Goal: Transaction & Acquisition: Book appointment/travel/reservation

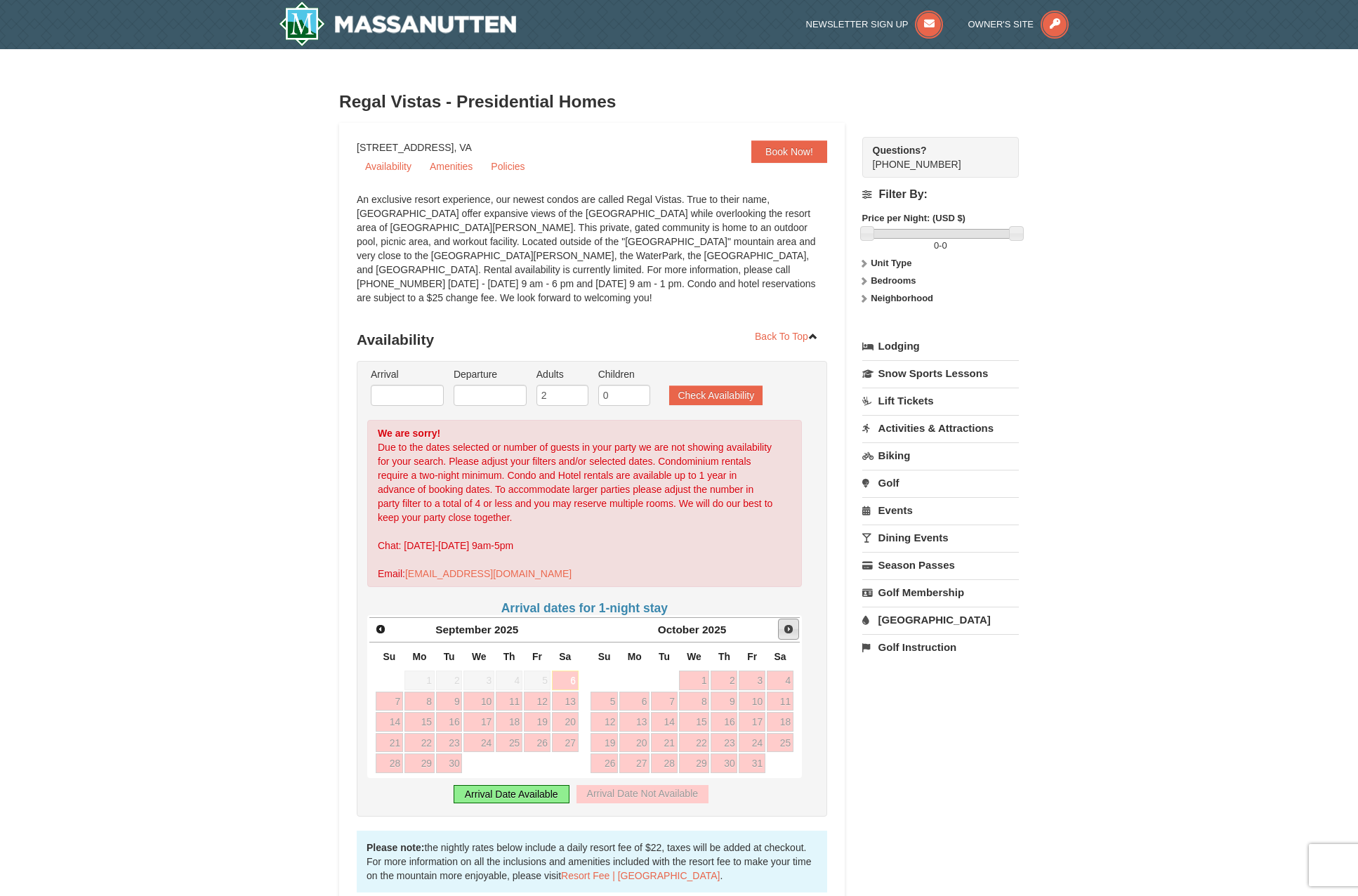
click at [787, 623] on span "Next" at bounding box center [788, 628] width 11 height 11
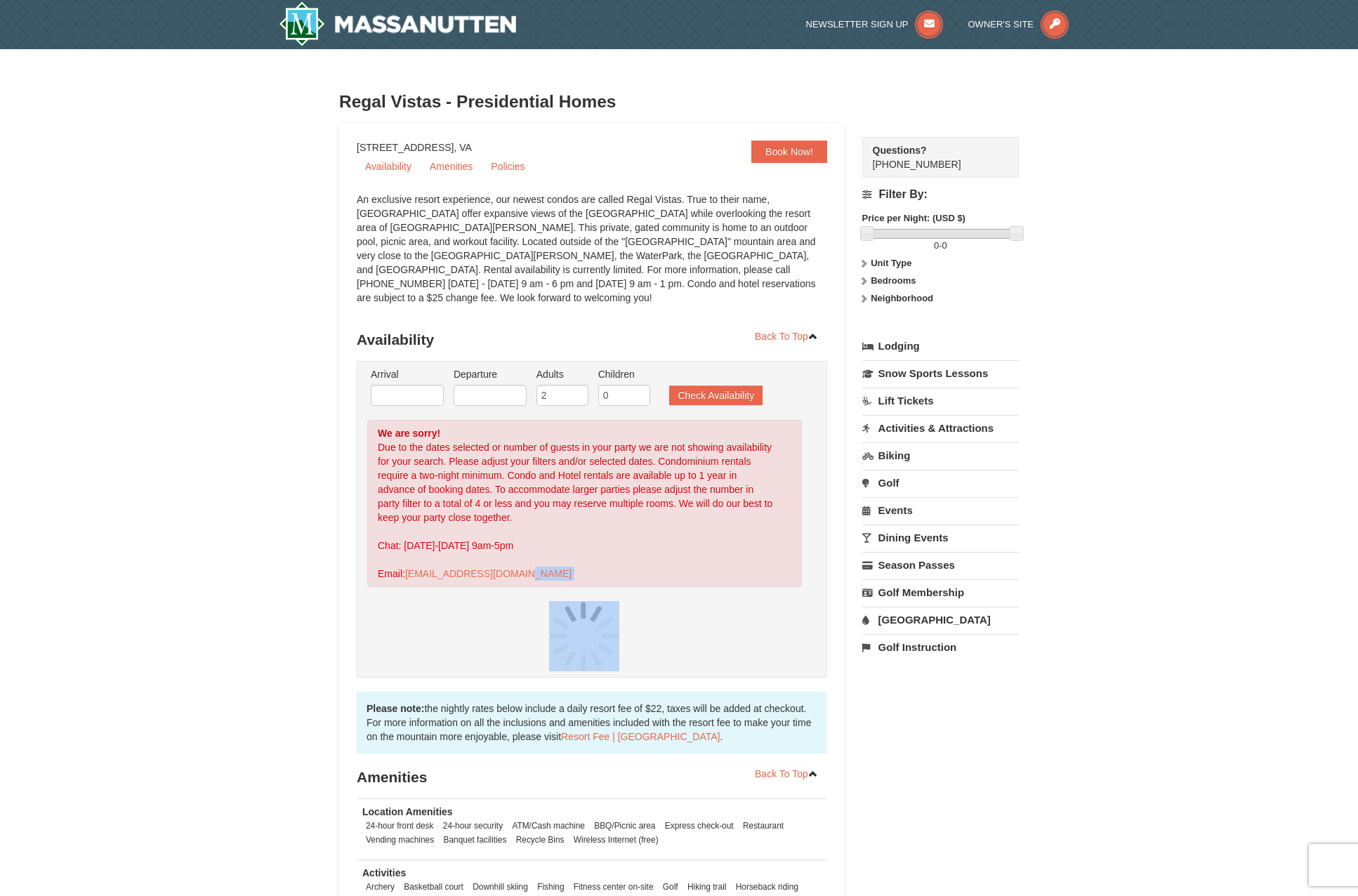
click at [787, 617] on div at bounding box center [584, 636] width 435 height 70
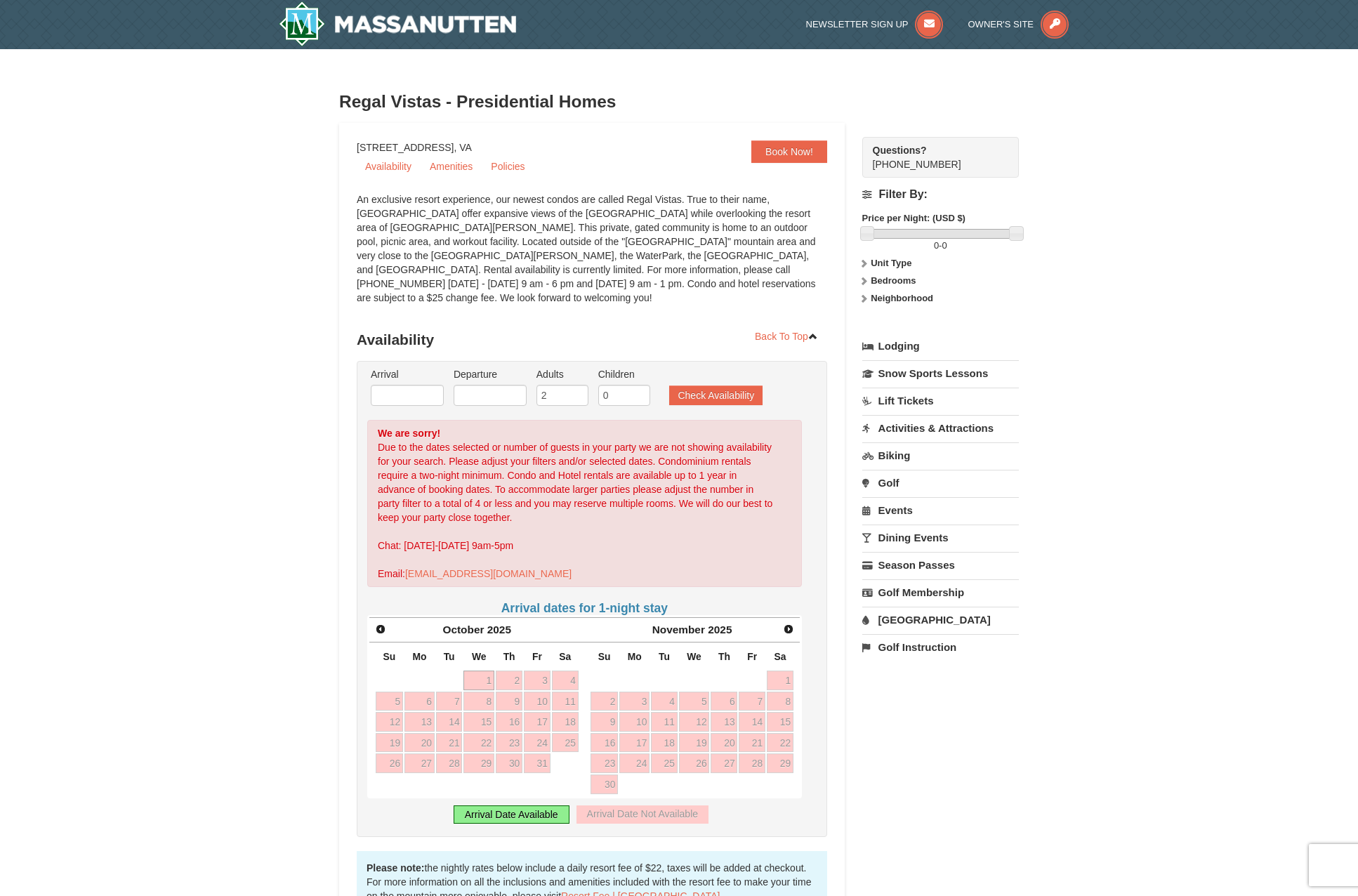
click at [152, 549] on div "× Regal Vistas - Presidential Homes Book Now! 1822 Resort Drive, Massanutten, V…" at bounding box center [679, 639] width 1358 height 1180
click at [782, 618] on link "Next" at bounding box center [788, 628] width 21 height 21
click at [780, 618] on link "Next" at bounding box center [788, 628] width 21 height 21
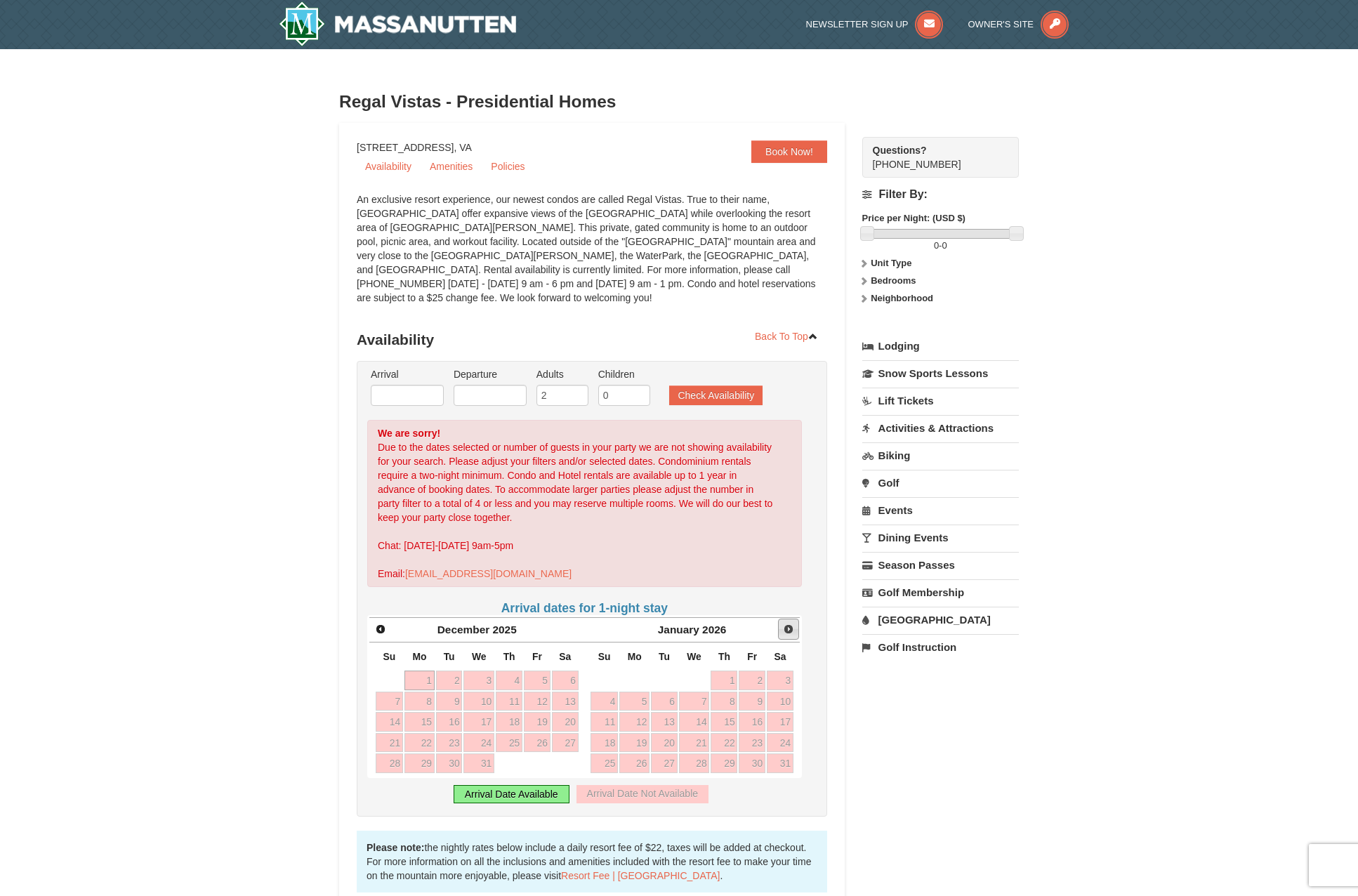
click at [780, 618] on link "Next" at bounding box center [788, 628] width 21 height 21
click at [128, 345] on div "× Regal Vistas - Presidential Homes Book Now! 1822 Resort Drive, Massanutten, V…" at bounding box center [679, 629] width 1358 height 1159
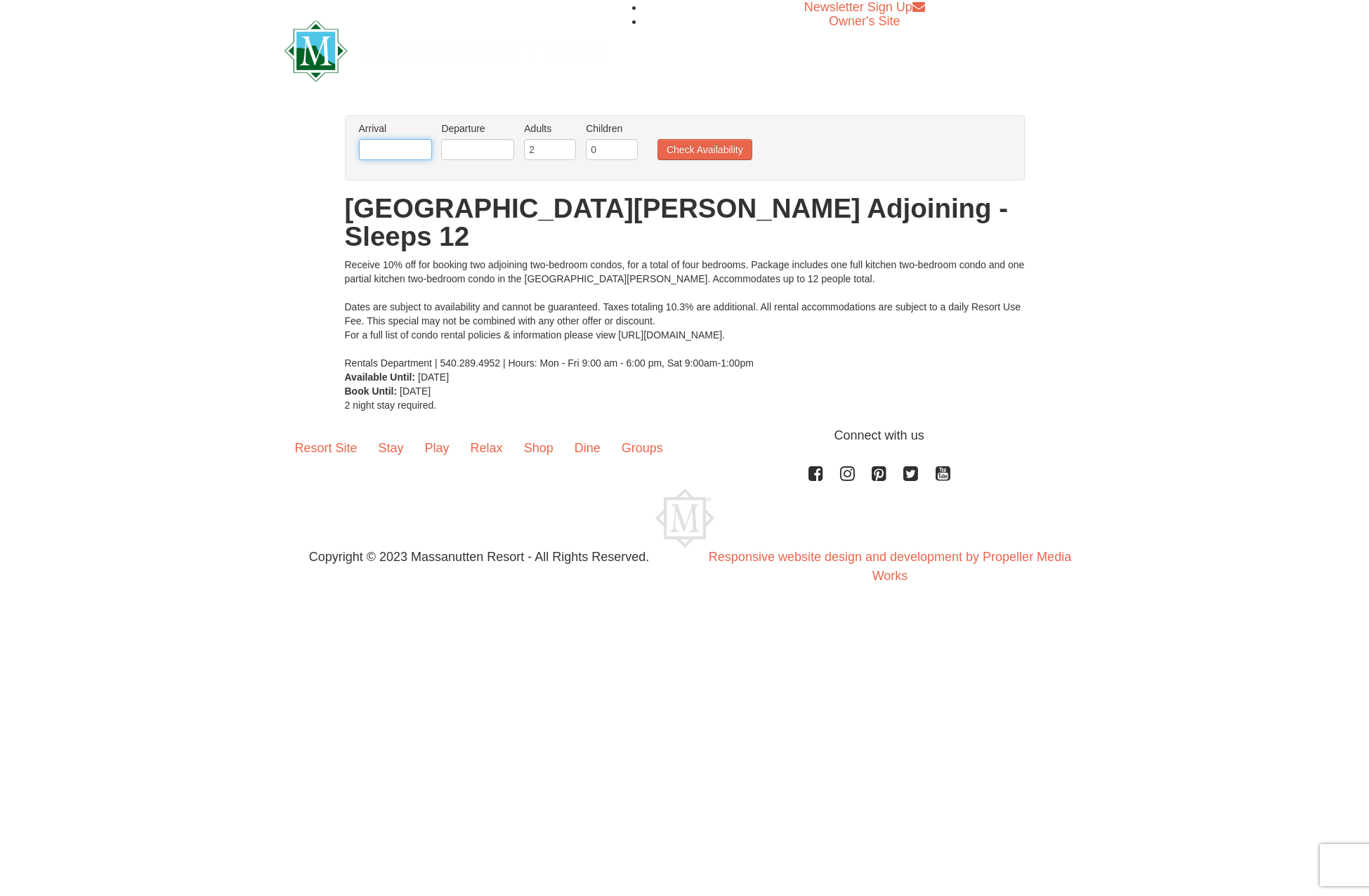
click at [388, 156] on input "text" at bounding box center [395, 149] width 73 height 21
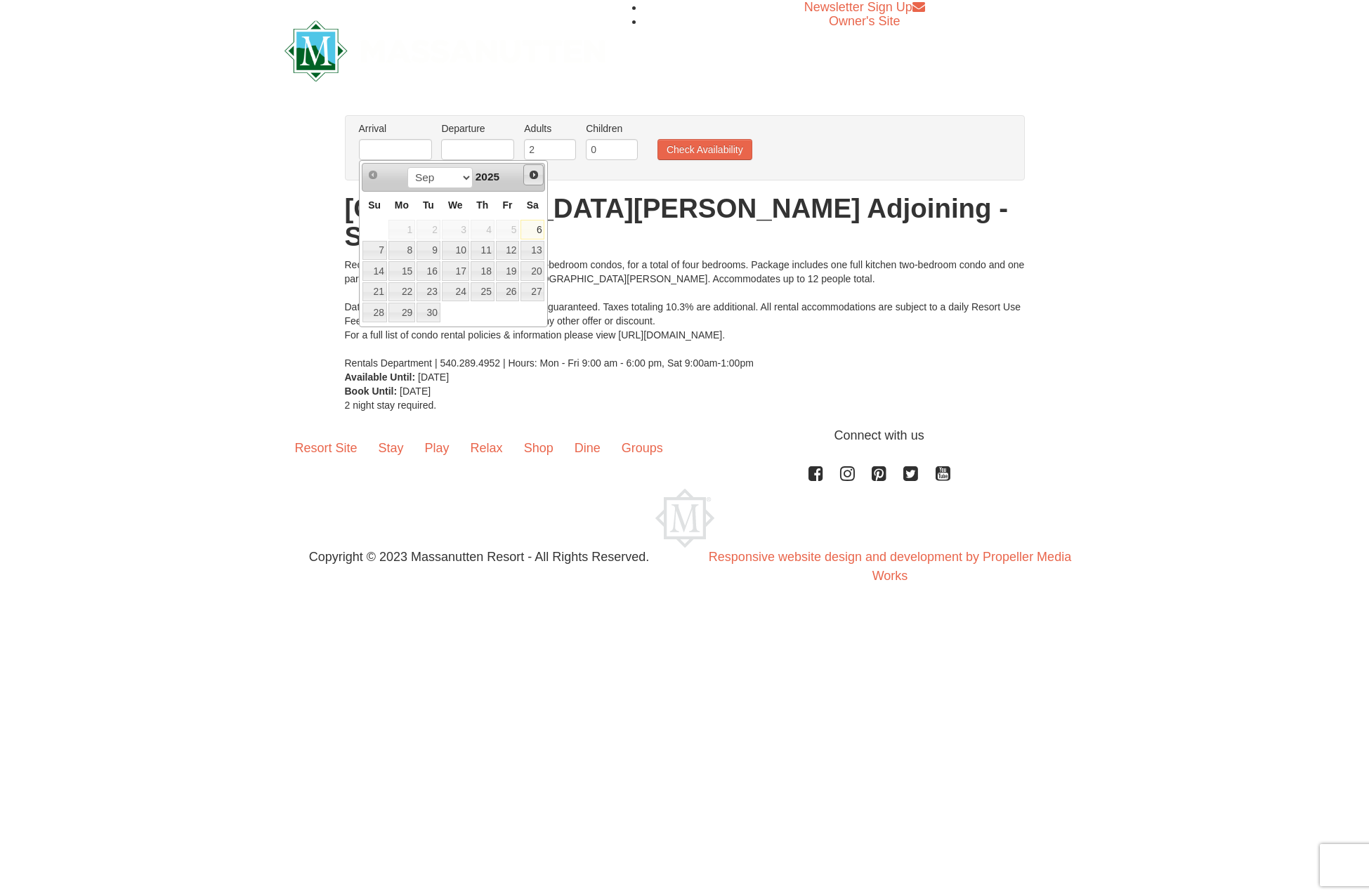
click at [531, 175] on span "Next" at bounding box center [534, 174] width 11 height 11
click at [485, 316] on link "29" at bounding box center [482, 312] width 24 height 20
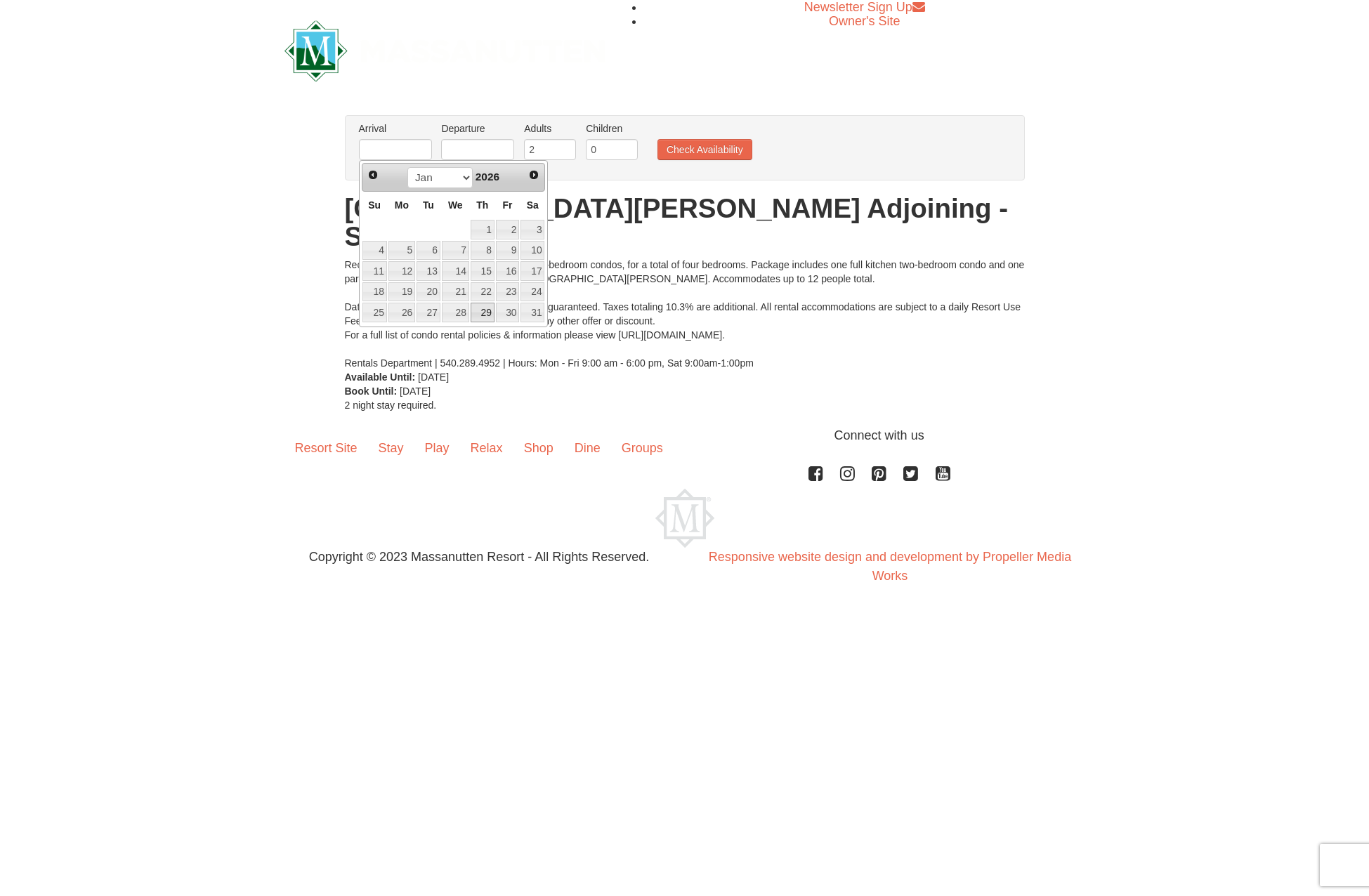
type input "01/29/2026"
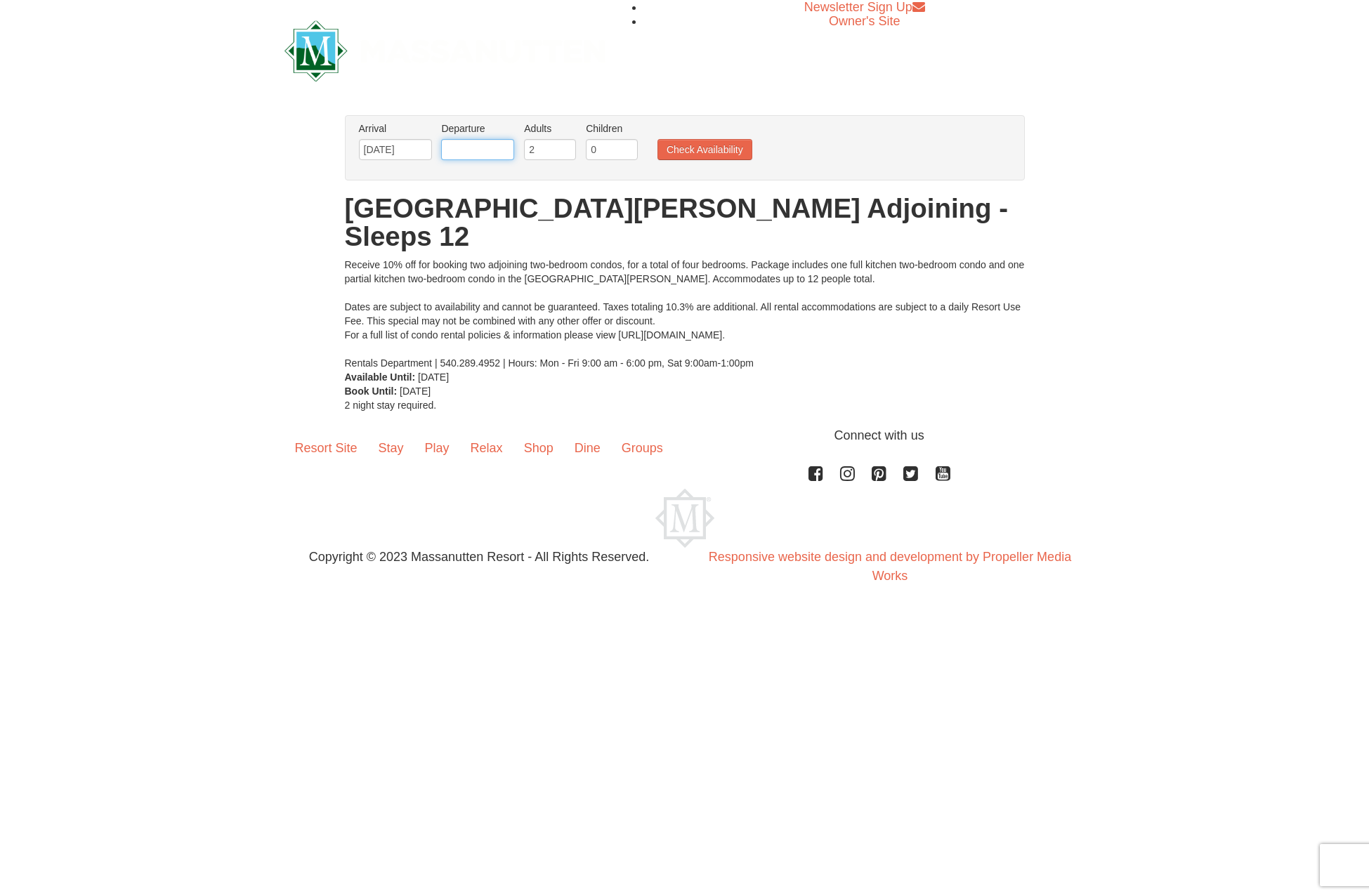
click at [479, 155] on input "text" at bounding box center [478, 149] width 73 height 21
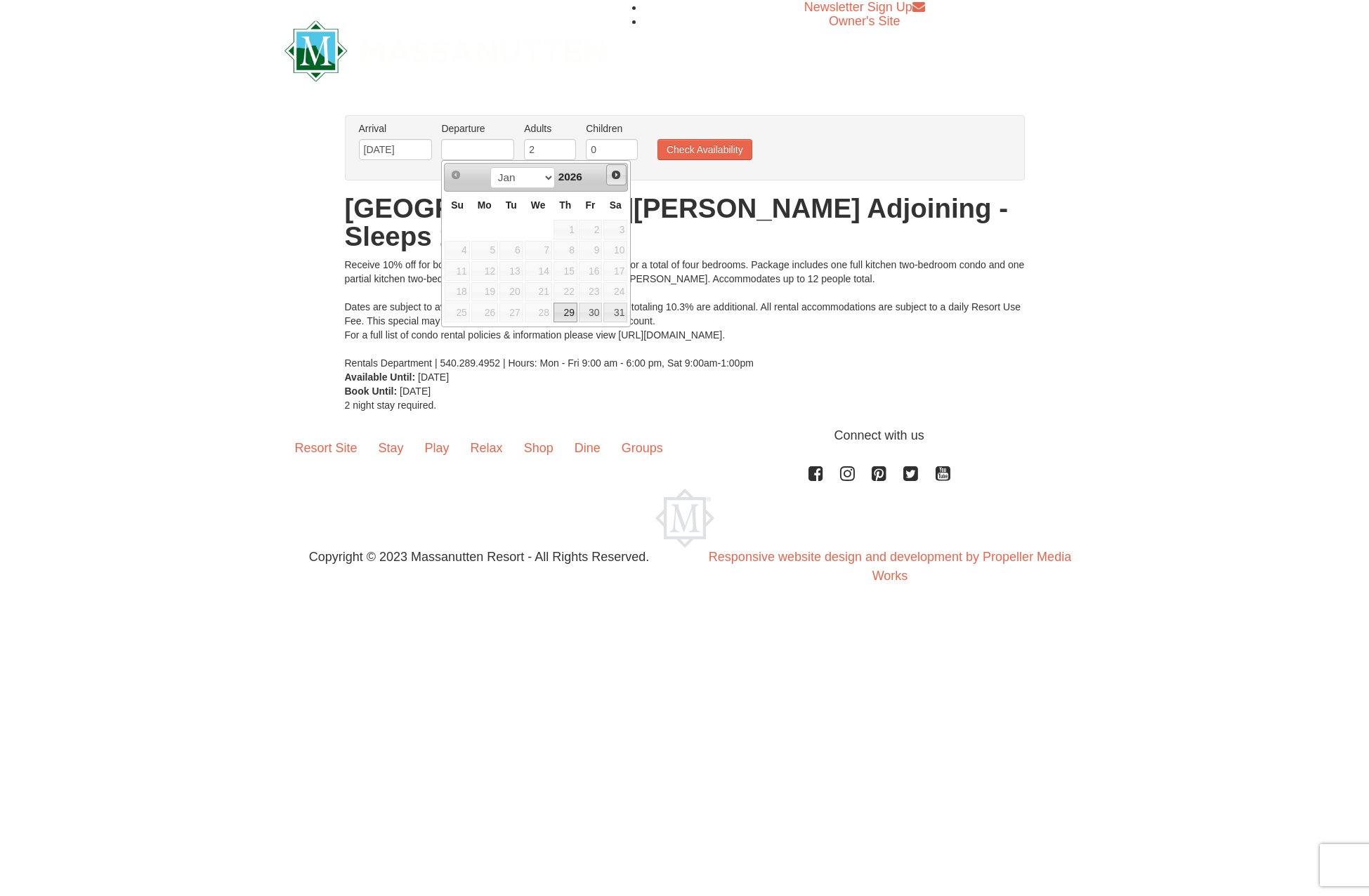
click at [620, 176] on span "Next" at bounding box center [616, 174] width 11 height 11
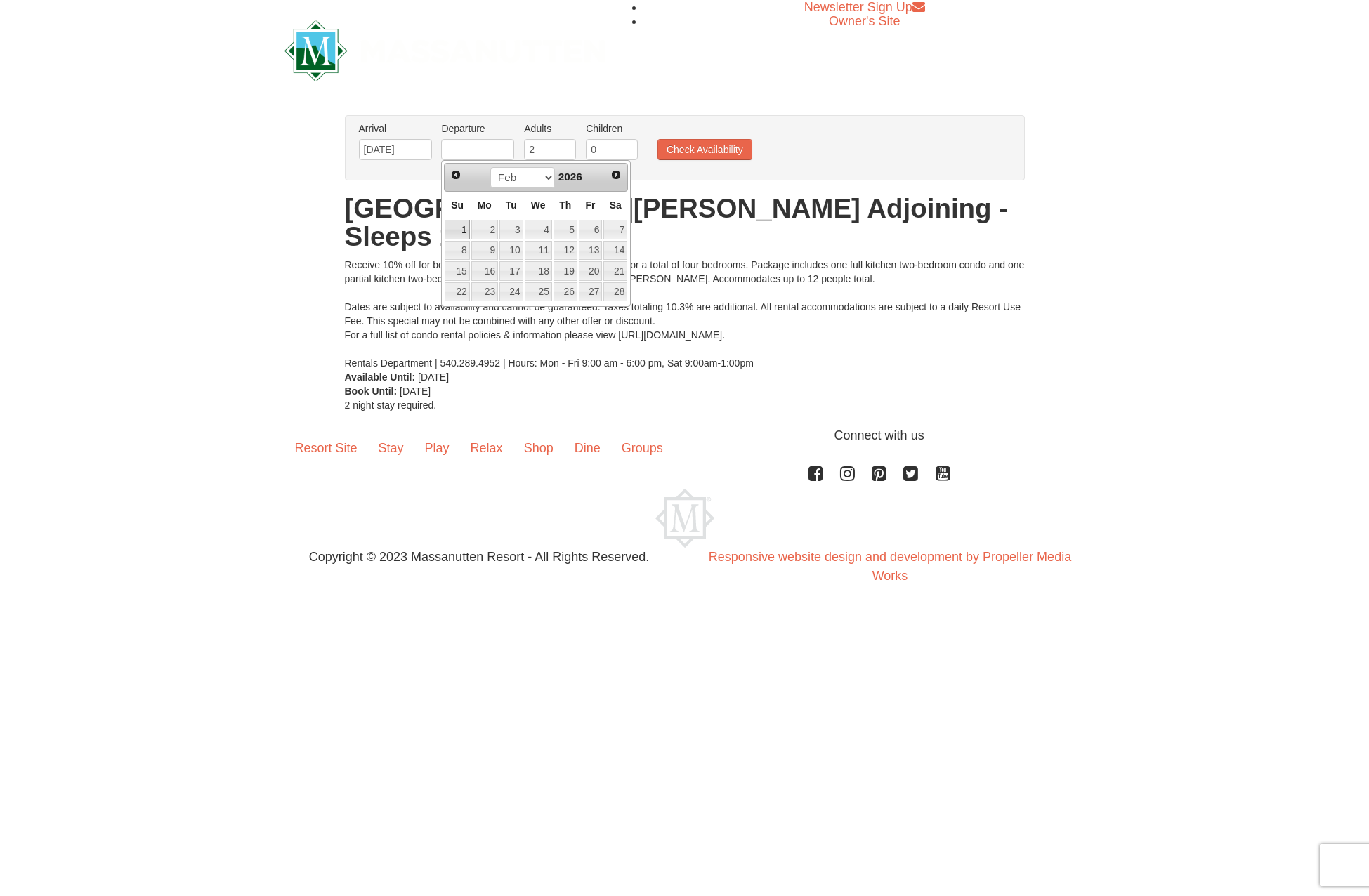
click at [461, 230] on link "1" at bounding box center [457, 229] width 25 height 20
type input "02/01/2026"
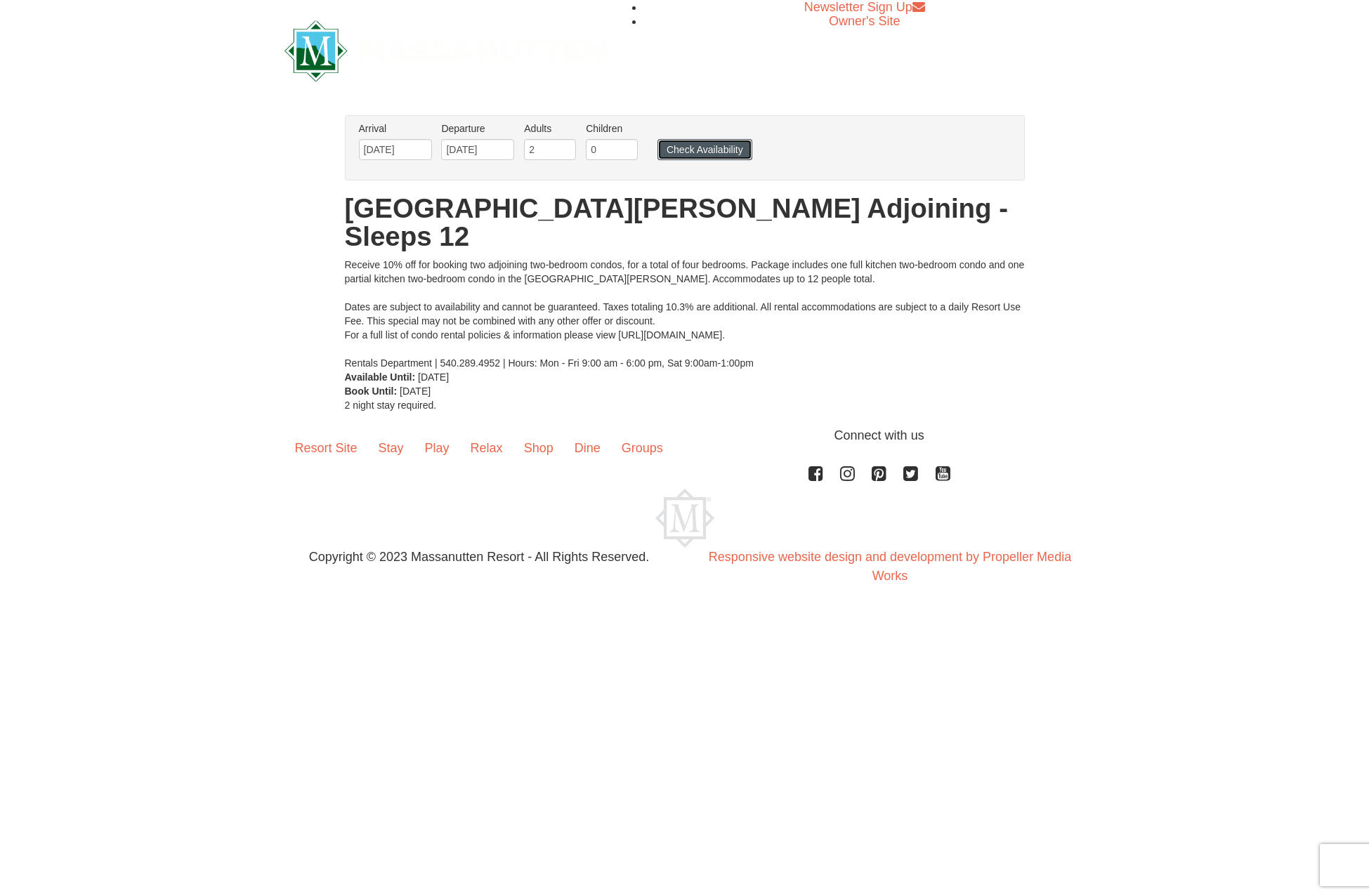
click at [695, 145] on button "Check Availability" at bounding box center [705, 149] width 95 height 21
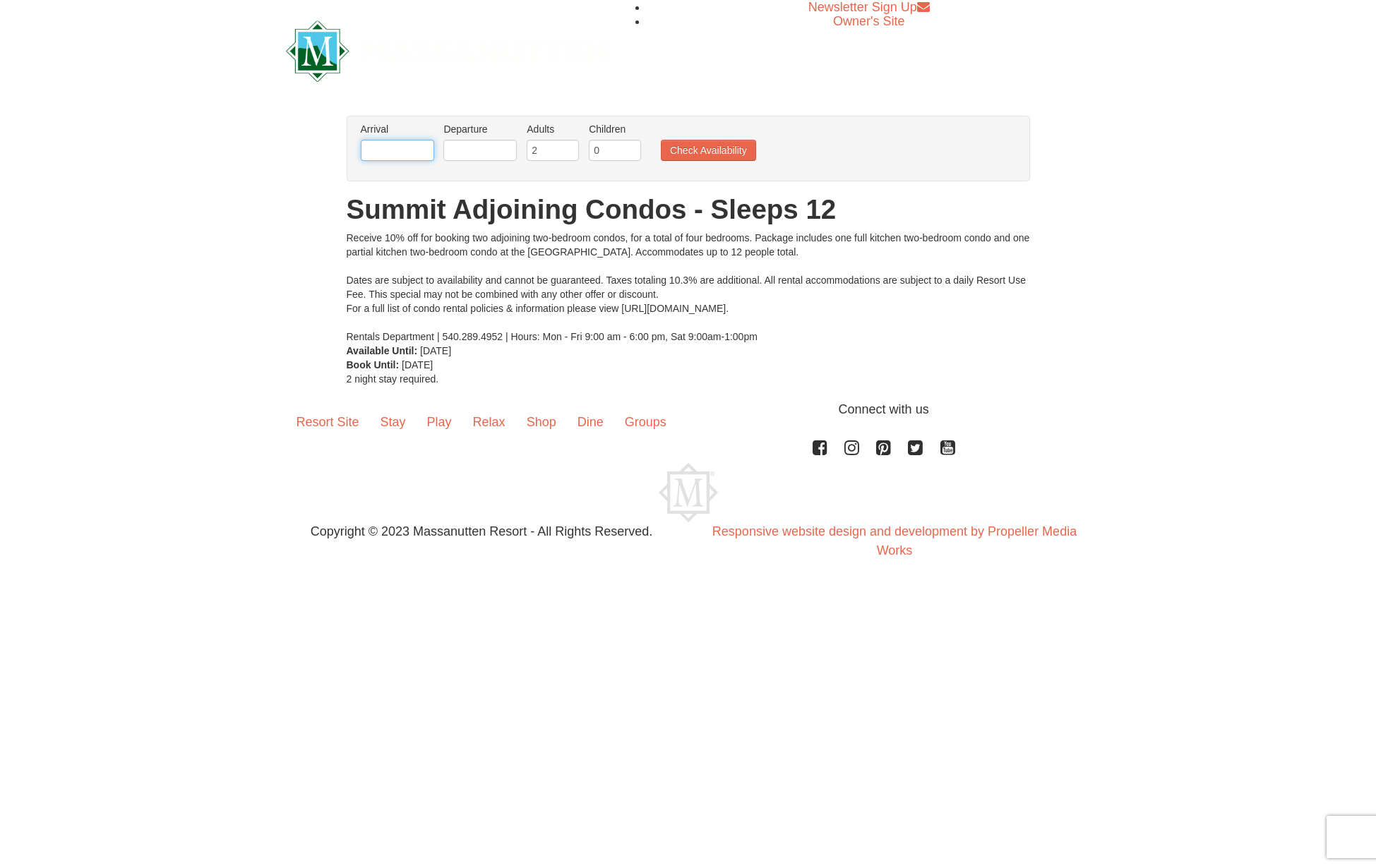
click at [378, 144] on input "text" at bounding box center [397, 150] width 74 height 21
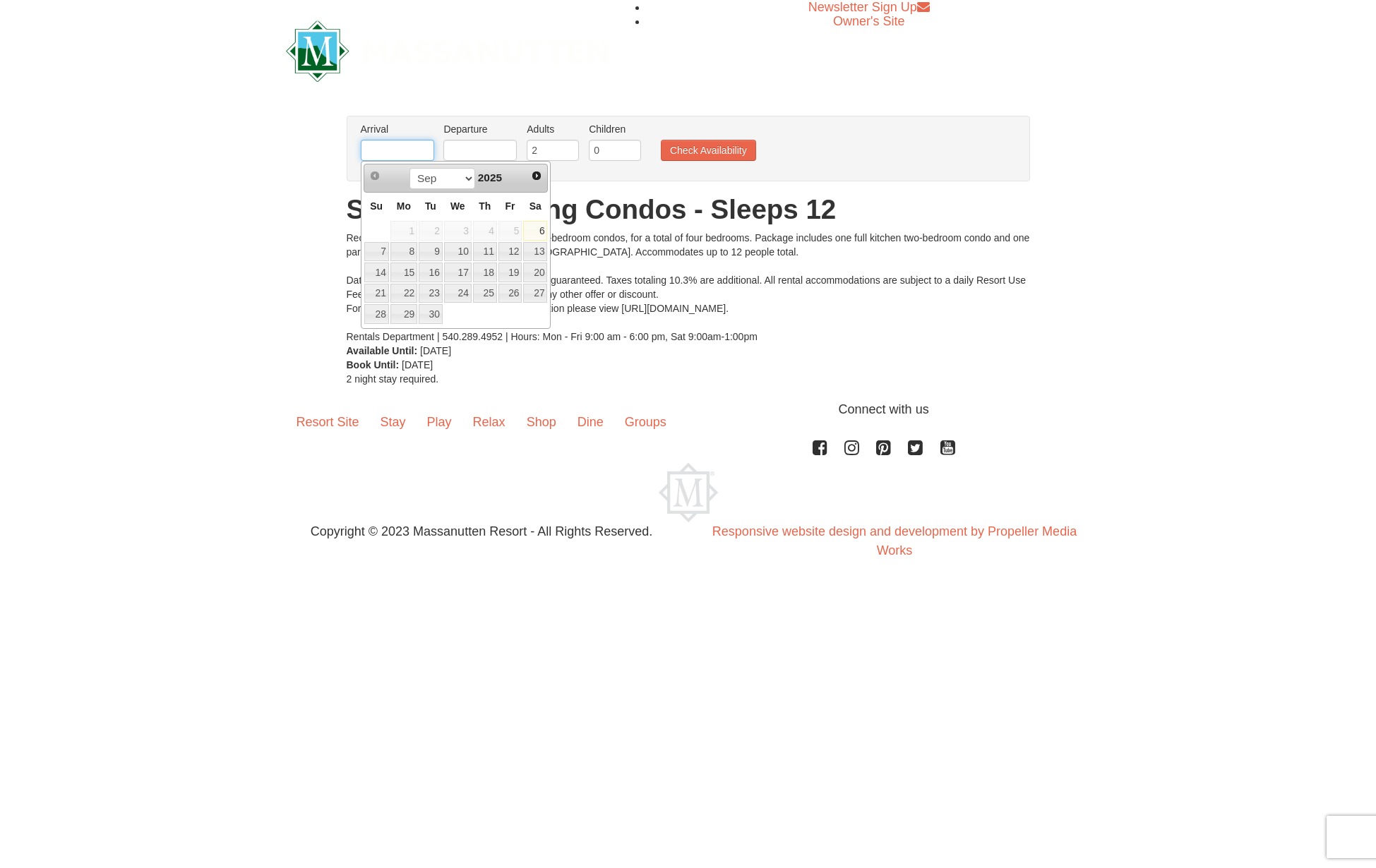
type input "[DATE]"
click at [463, 147] on input "text" at bounding box center [480, 150] width 74 height 21
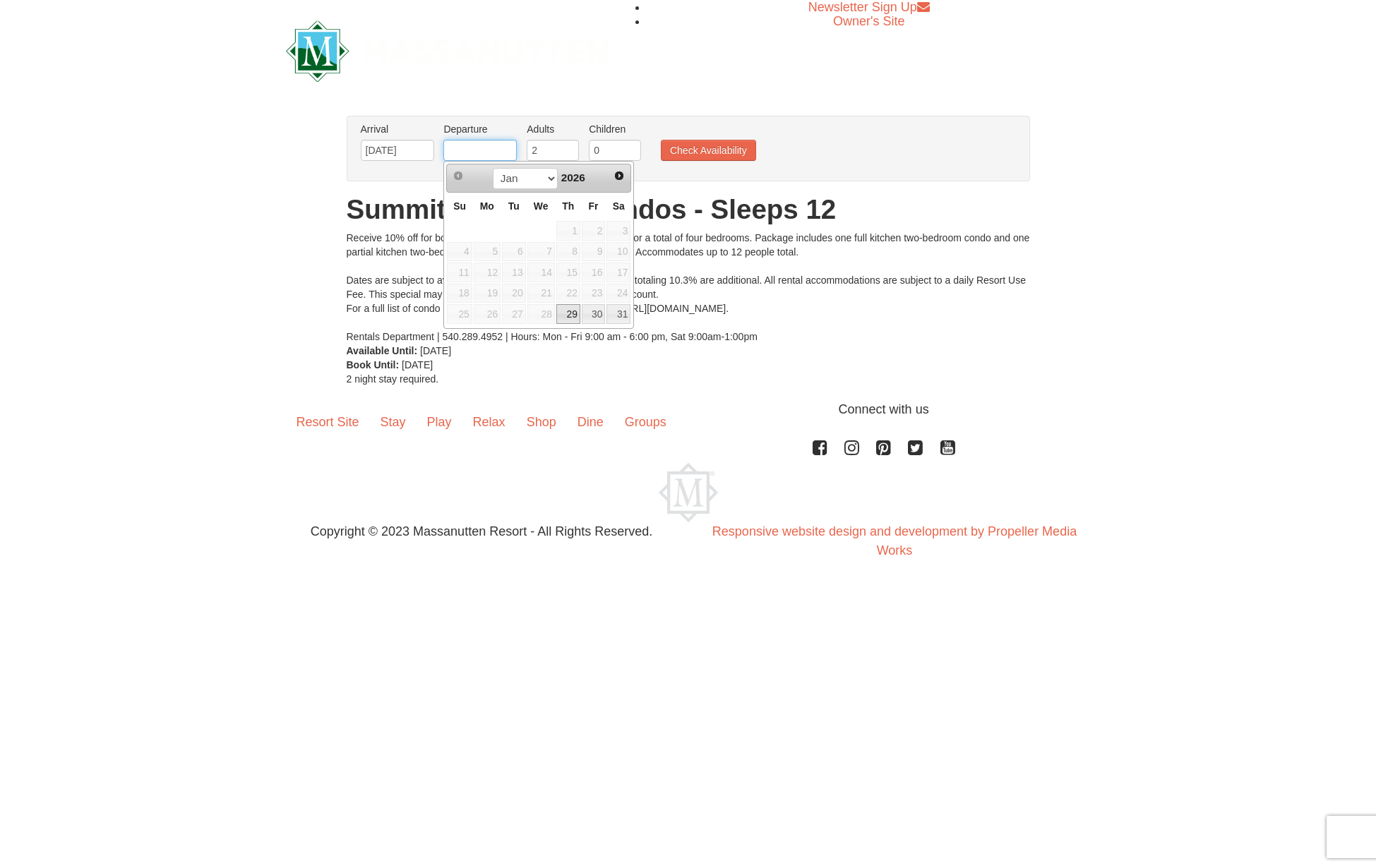
type input "[DATE]"
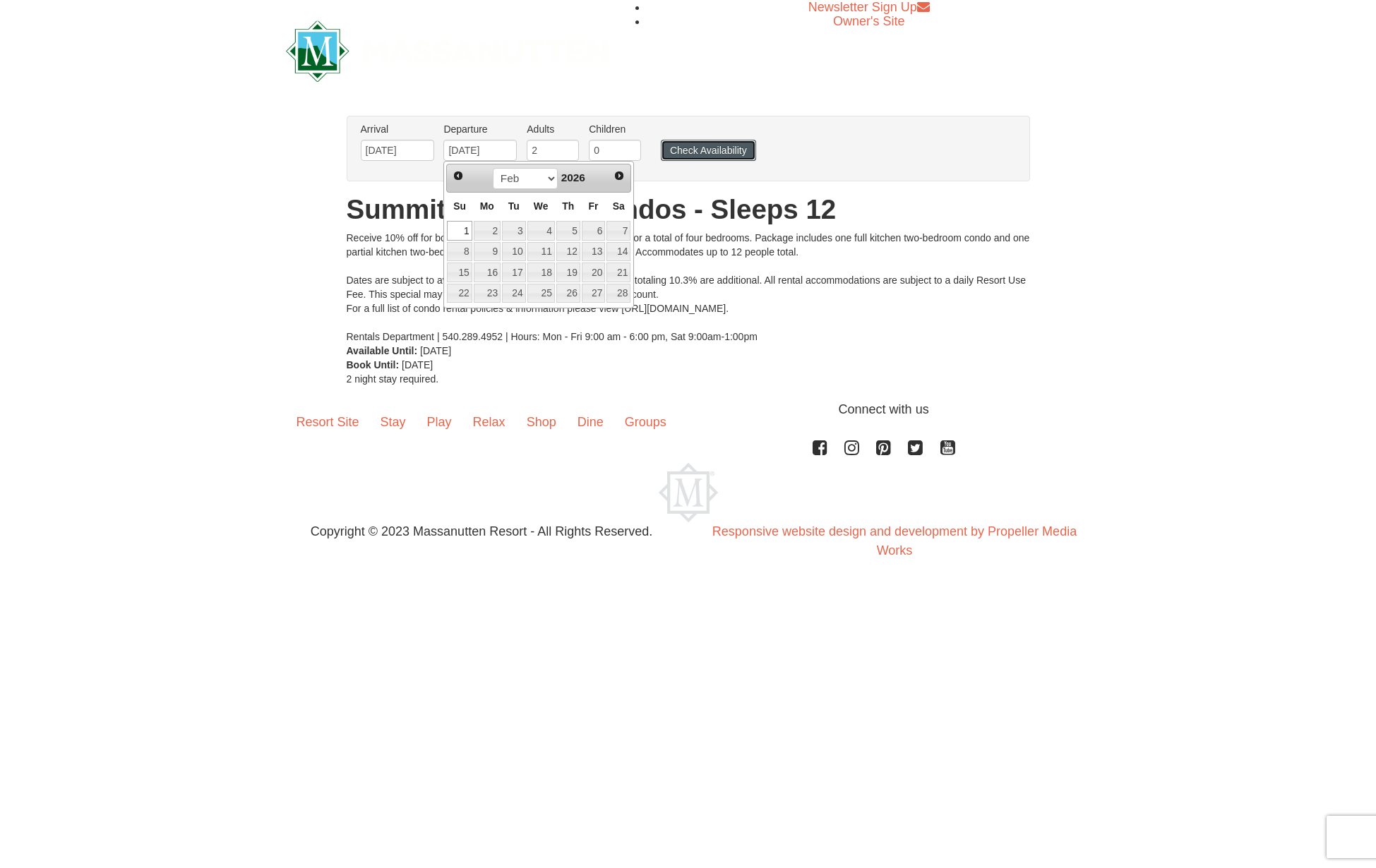
click at [722, 149] on button "Check Availability" at bounding box center [708, 150] width 96 height 21
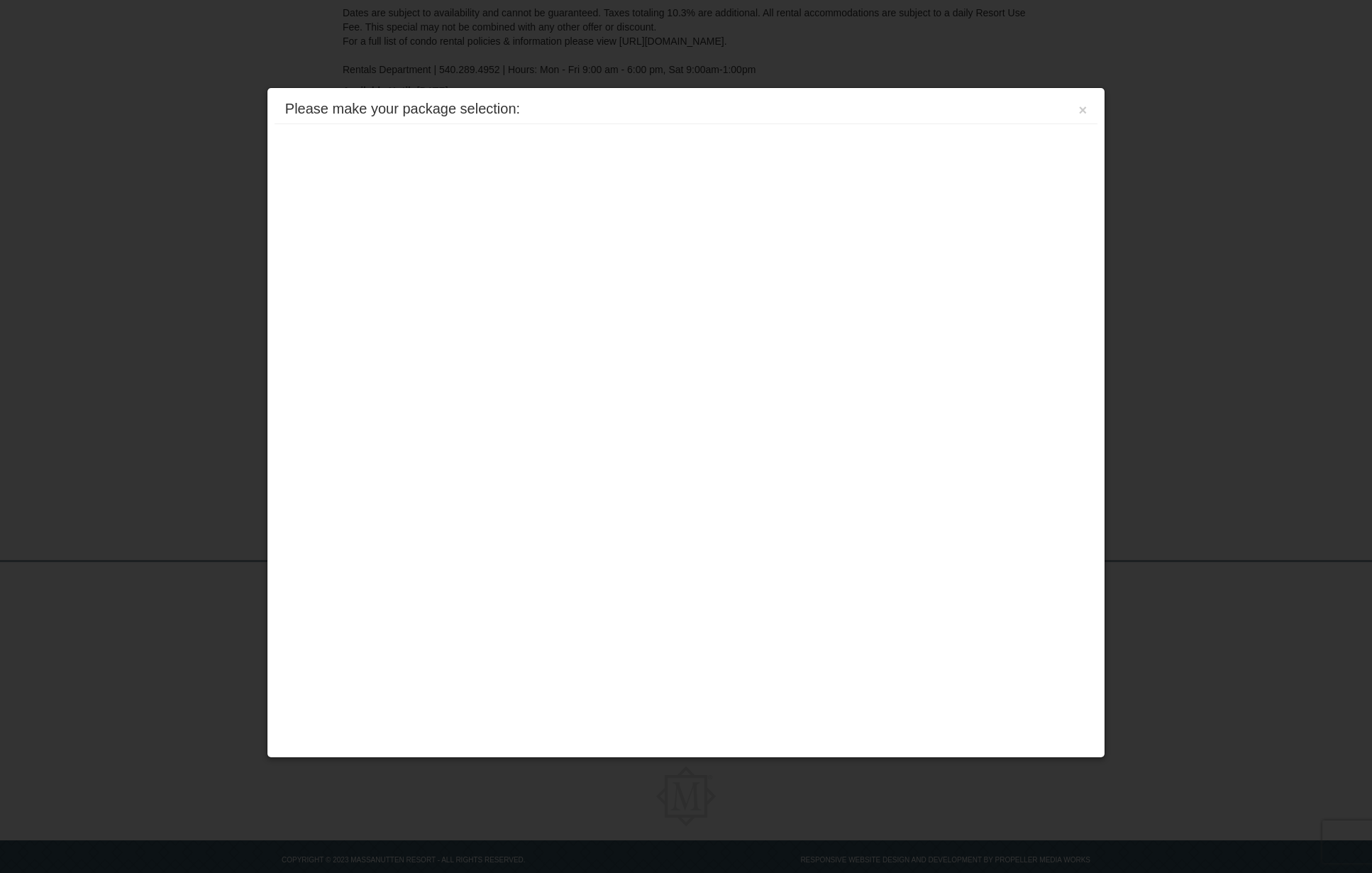
scroll to position [262, 0]
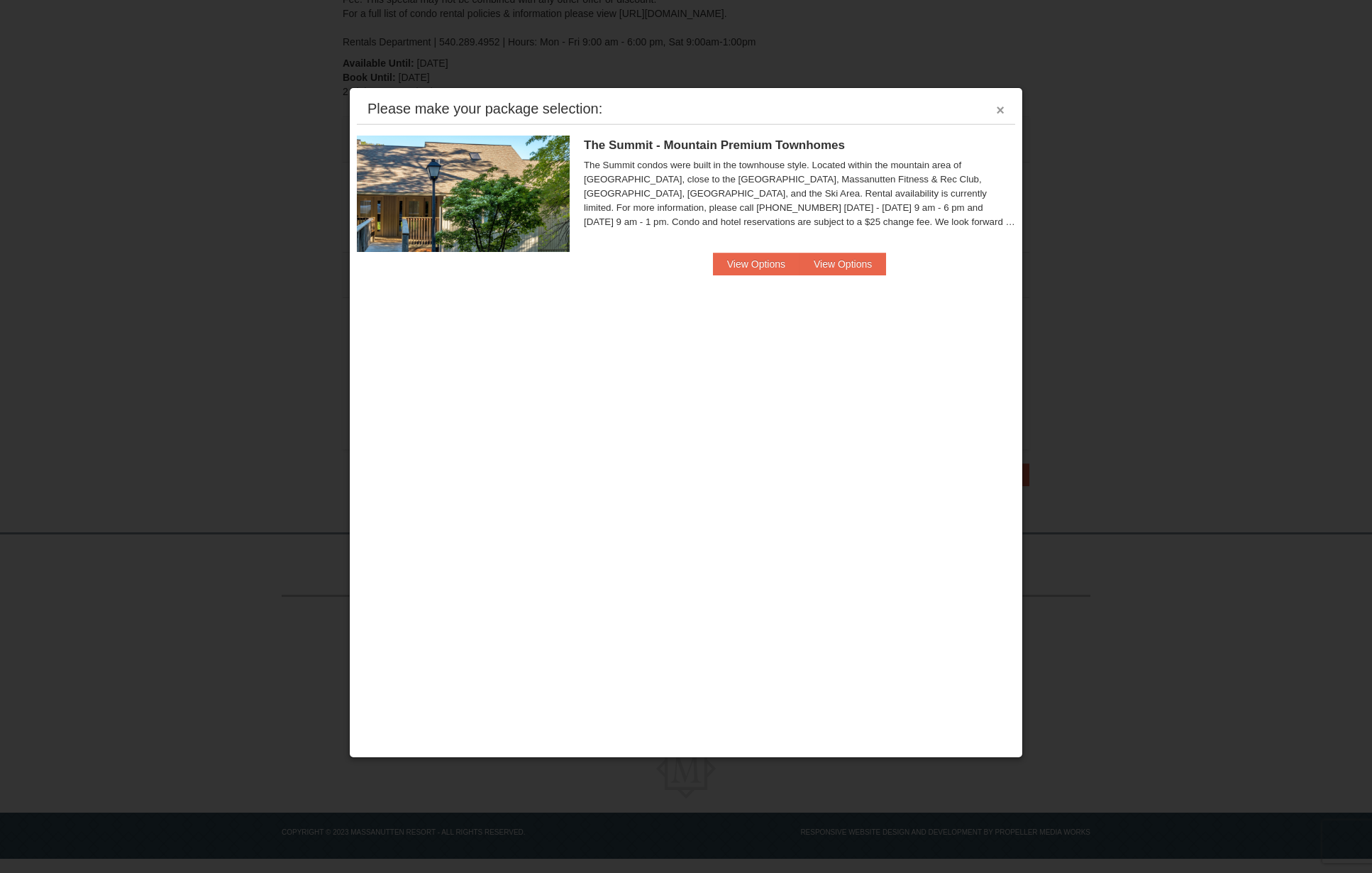
click at [1003, 109] on button "×" at bounding box center [1001, 109] width 9 height 14
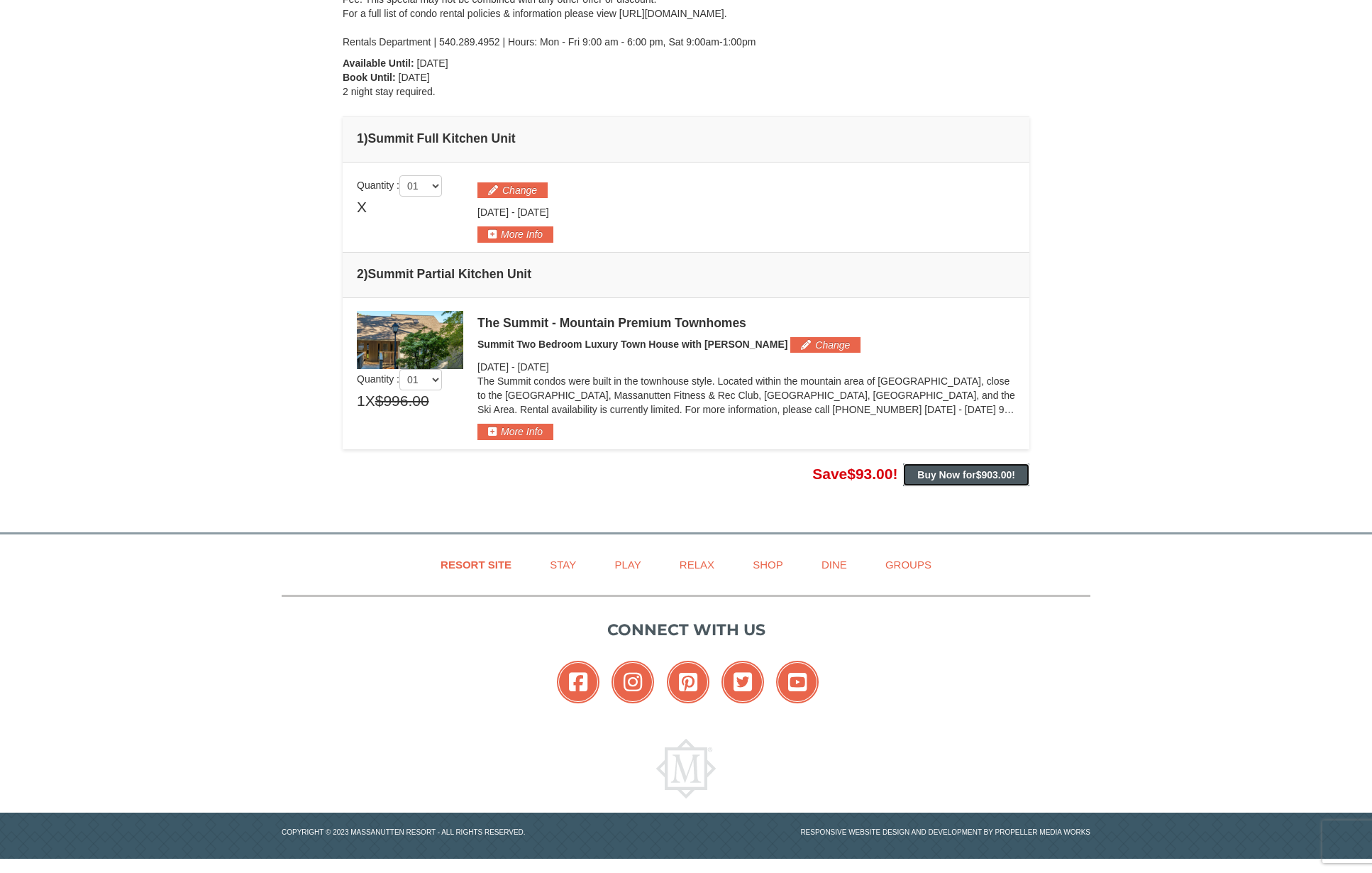
click at [925, 472] on strong "Buy Now for $903.00 !" at bounding box center [966, 475] width 98 height 11
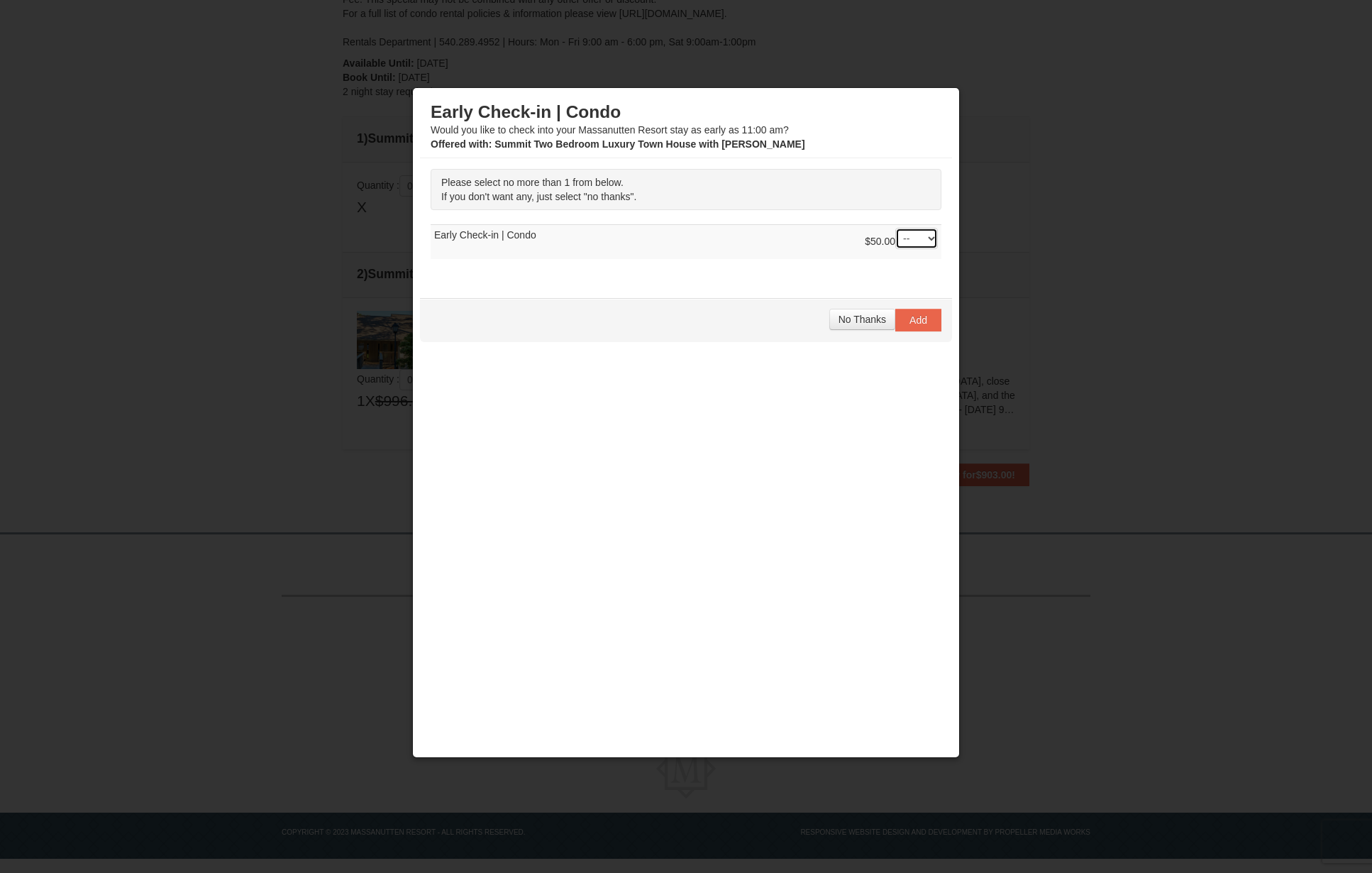
click at [920, 238] on select "-- 01" at bounding box center [917, 238] width 43 height 21
select select "1"
click at [895, 228] on select "-- 01" at bounding box center [917, 238] width 43 height 21
click at [907, 322] on button "Add" at bounding box center [918, 320] width 46 height 23
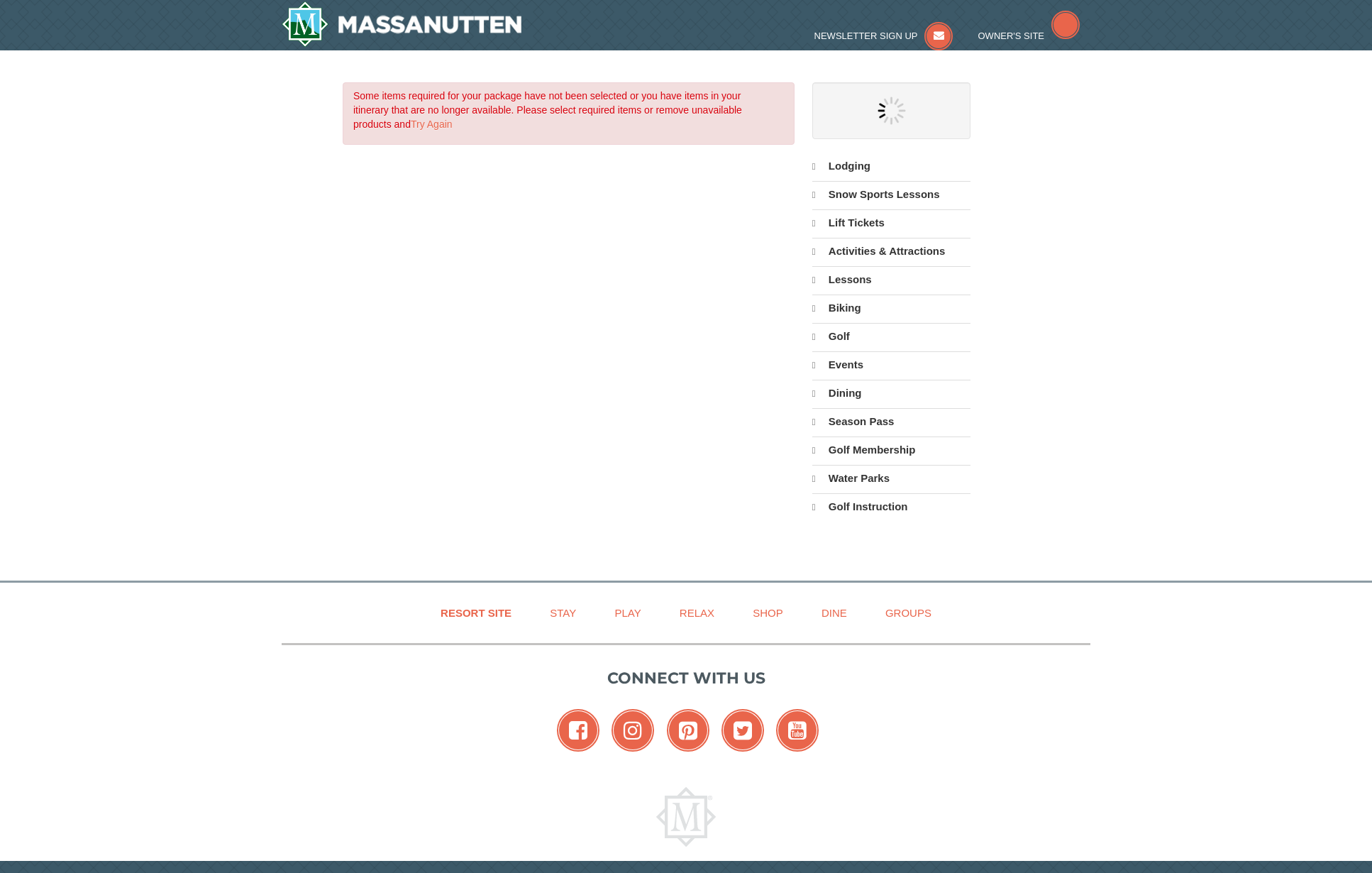
select select "9"
